Goal: Transaction & Acquisition: Purchase product/service

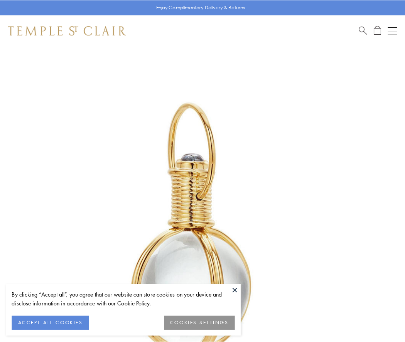
scroll to position [201, 0]
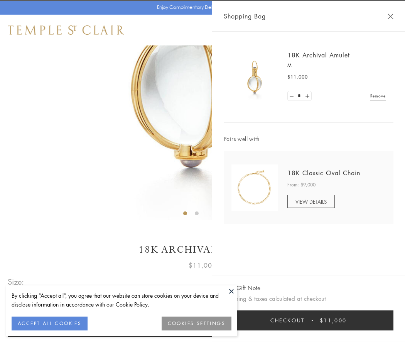
click at [308, 321] on button "Checkout $11,000" at bounding box center [309, 321] width 170 height 20
